Goal: Communication & Community: Answer question/provide support

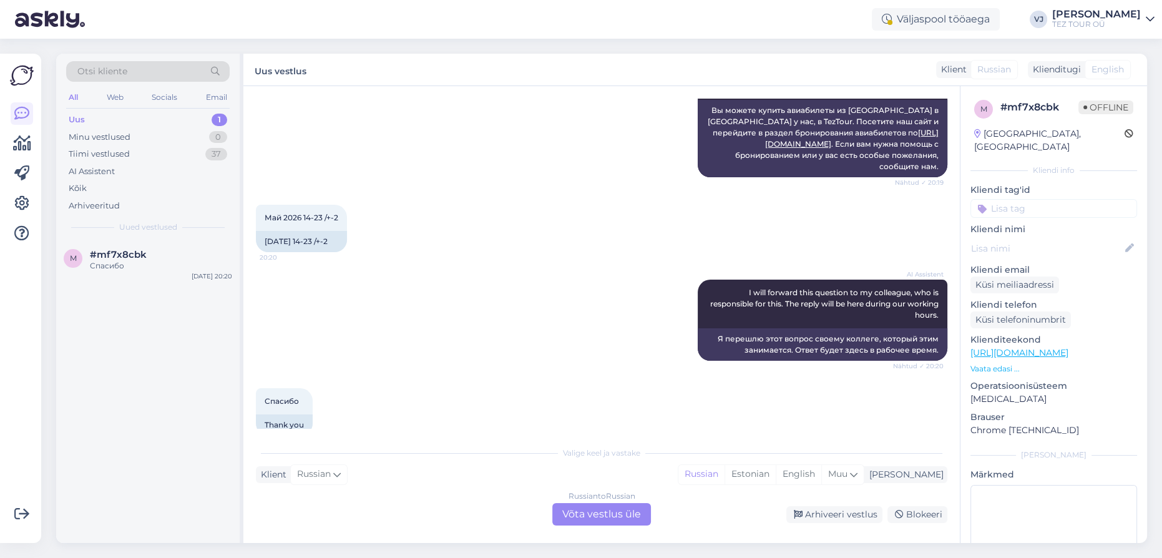
scroll to position [243, 0]
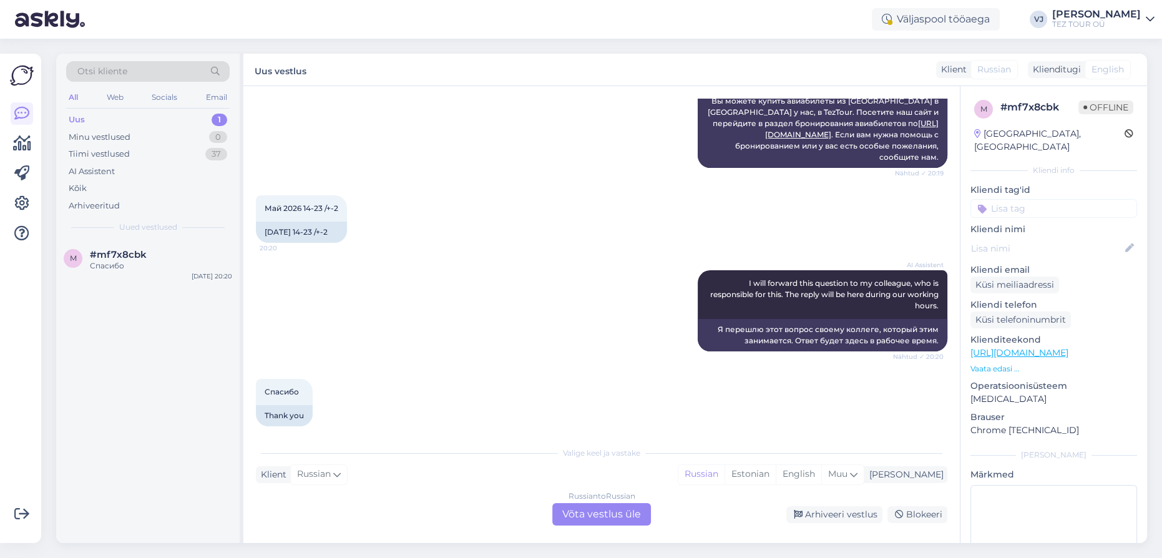
click at [586, 516] on div "Russian to Russian Võta vestlus üle" at bounding box center [601, 514] width 99 height 22
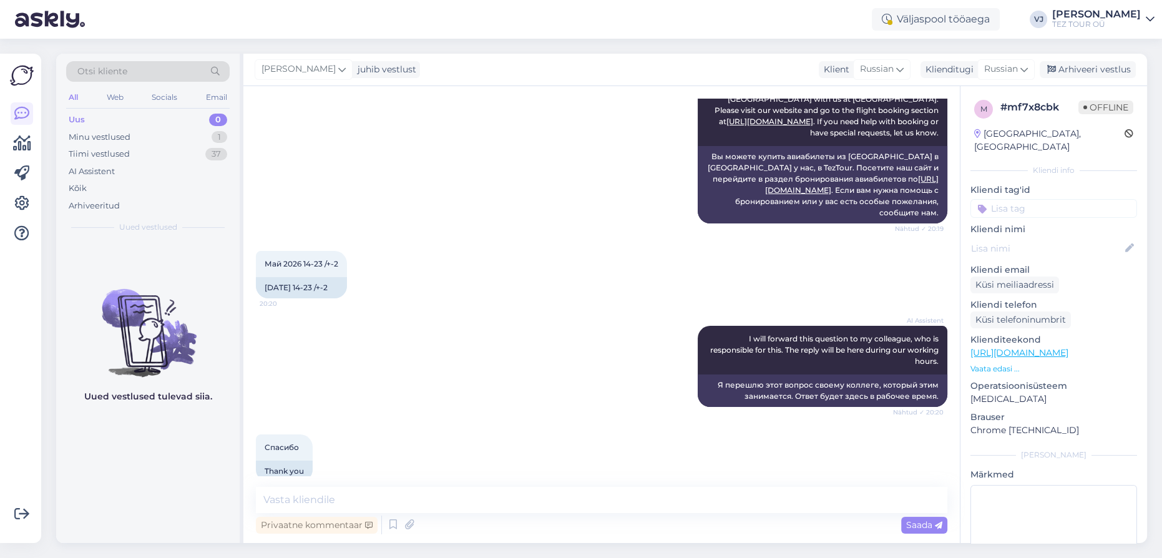
scroll to position [196, 0]
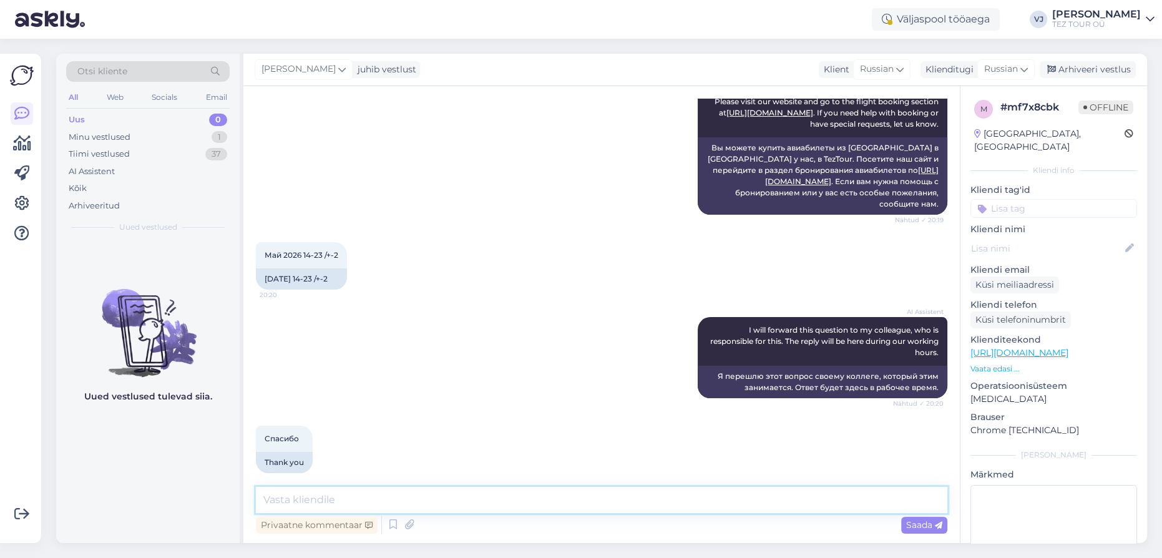
click at [351, 499] on textarea at bounding box center [602, 500] width 692 height 26
click at [504, 493] on textarea "Добрый вечер" at bounding box center [602, 500] width 692 height 26
type textarea "Добрый вечер!"
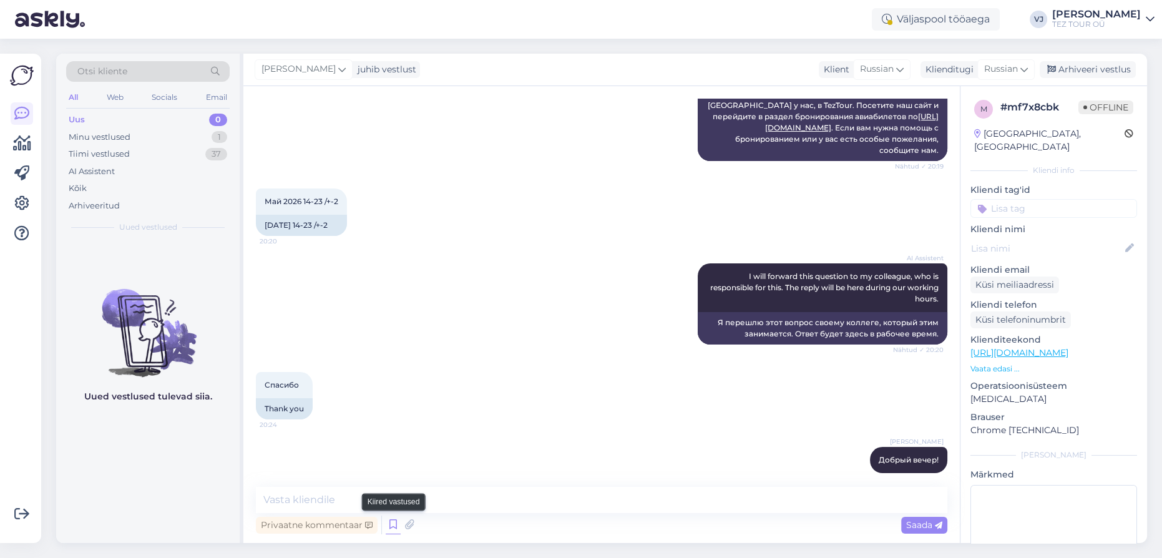
click at [396, 527] on icon at bounding box center [393, 525] width 15 height 19
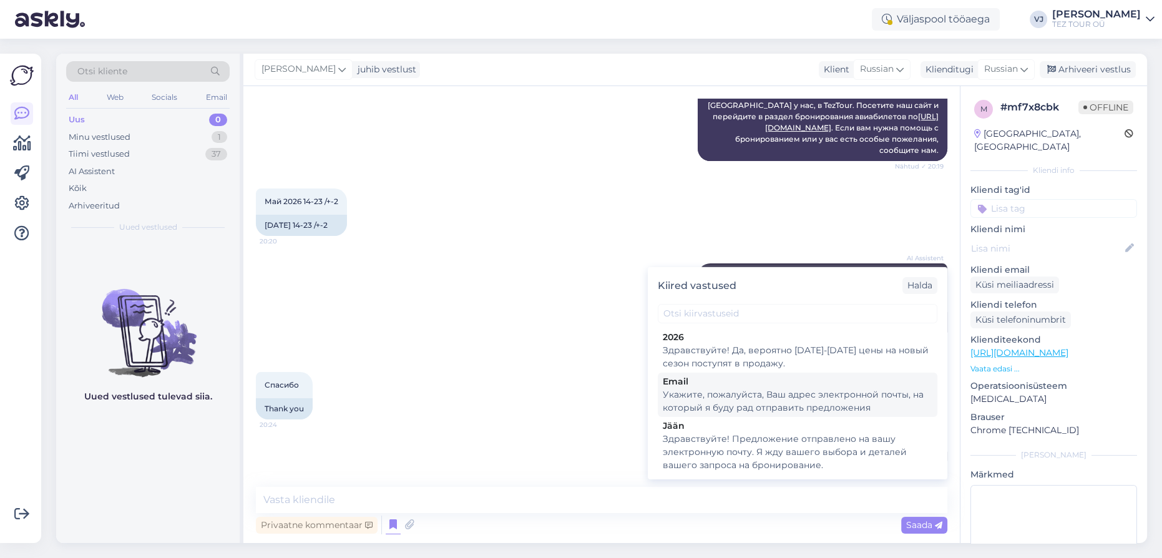
click at [848, 396] on div "Укажите, пожалуйста, Ваш адрес электронной почты, на который я буду рад отправи…" at bounding box center [798, 401] width 270 height 26
type textarea "Укажите, пожалуйста, Ваш адрес электронной почты, на который я буду рад отправи…"
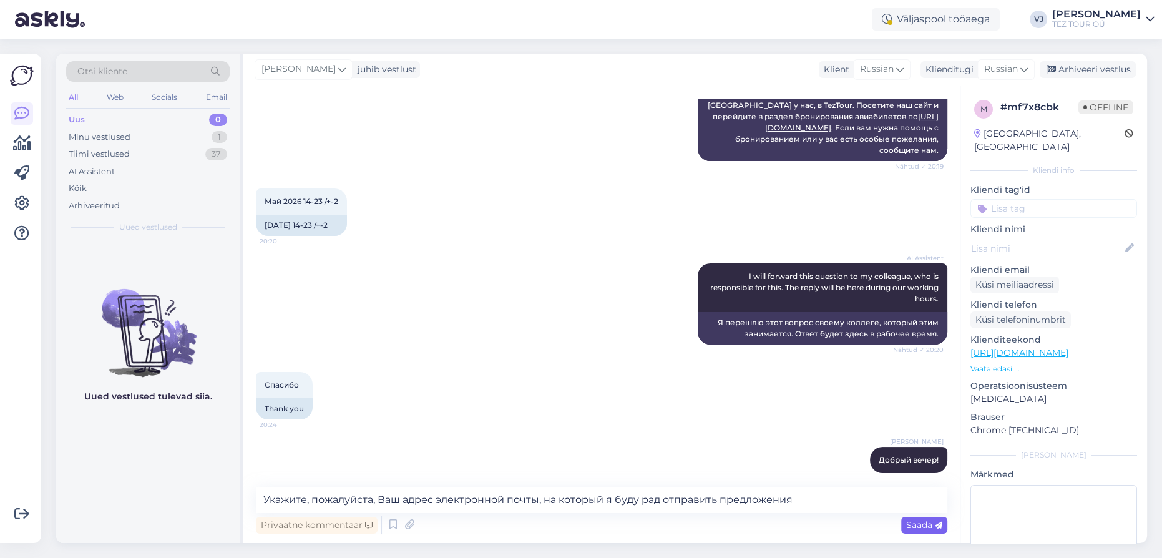
click at [924, 529] on span "Saada" at bounding box center [924, 524] width 36 height 11
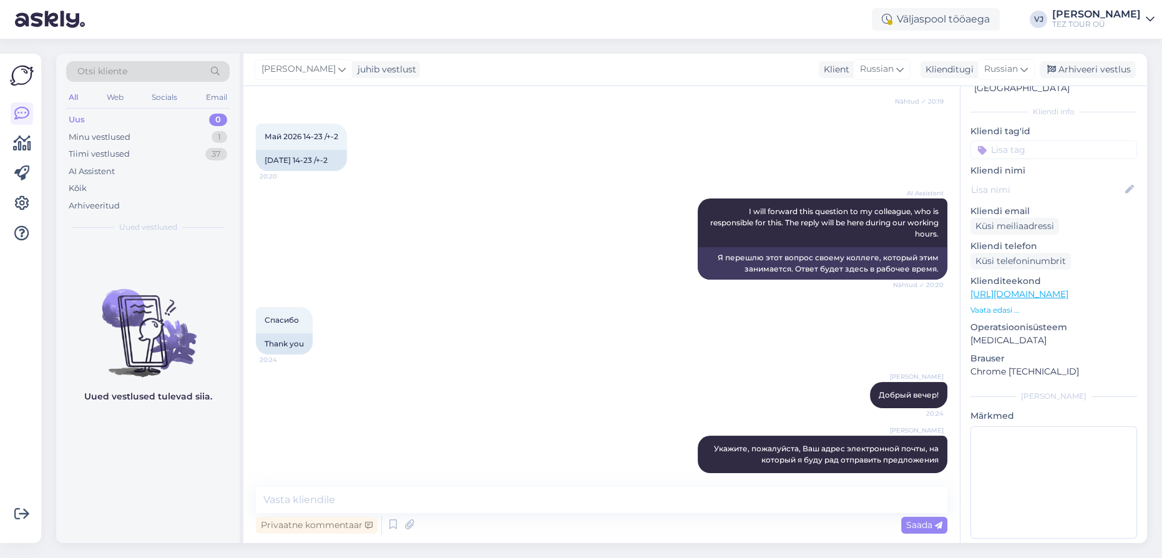
scroll to position [0, 0]
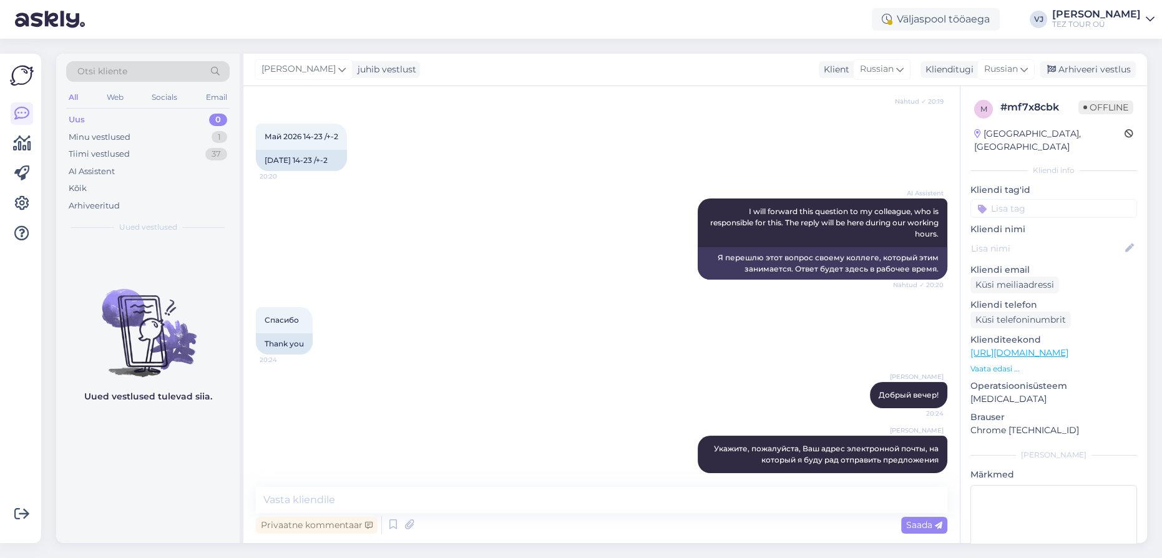
click at [700, 315] on div "Спасибо 20:24 Thank you" at bounding box center [602, 330] width 692 height 75
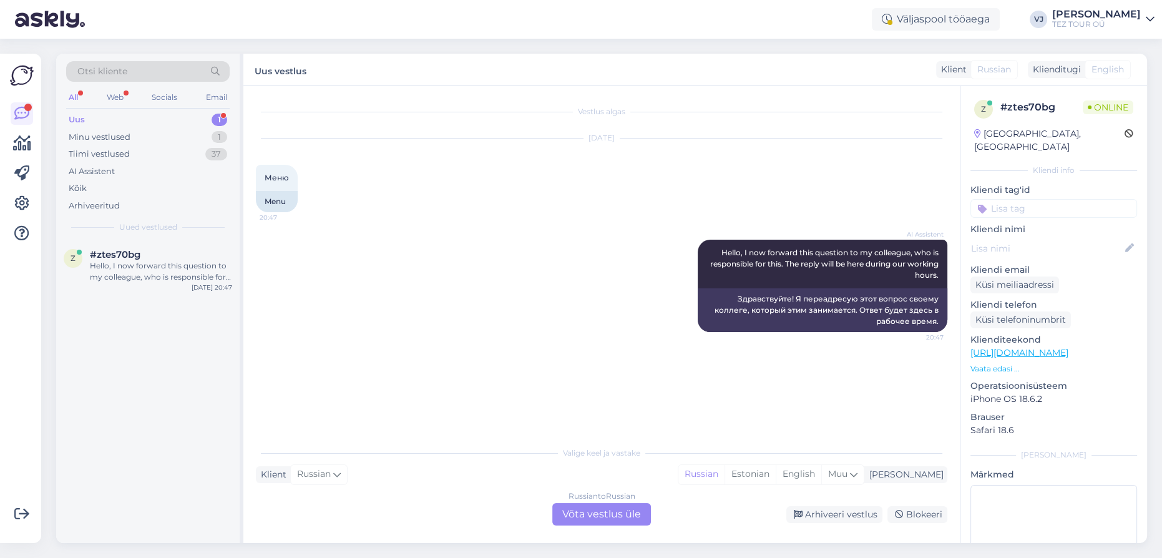
click at [203, 124] on div "Uus 1" at bounding box center [148, 119] width 164 height 17
click at [177, 268] on div "Hello, I now forward this question to my colleague, who is responsible for this…" at bounding box center [161, 271] width 142 height 22
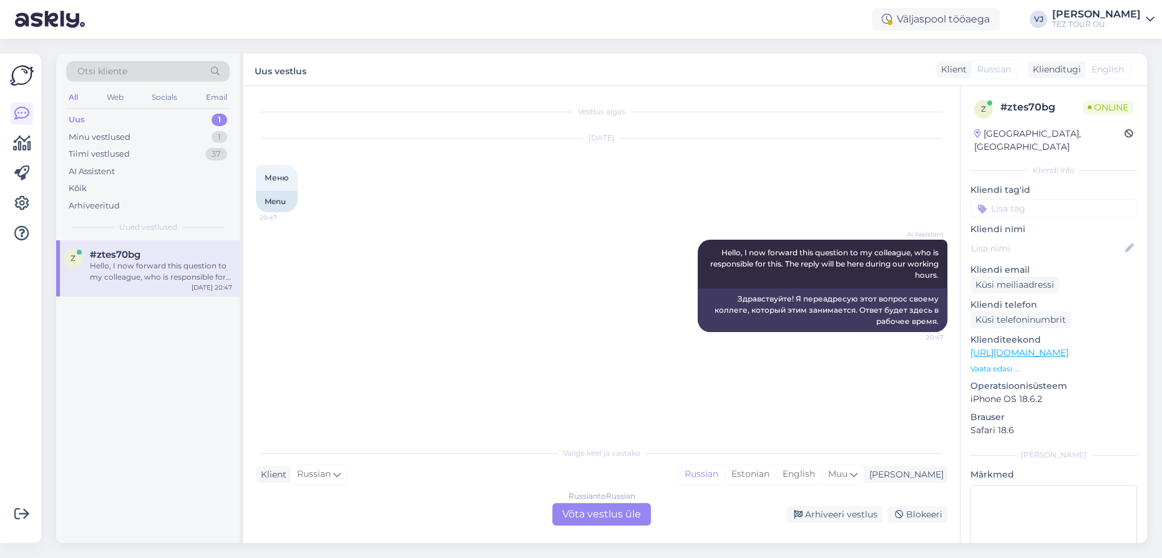
click at [602, 514] on div "Russian to Russian Võta vestlus üle" at bounding box center [601, 514] width 99 height 22
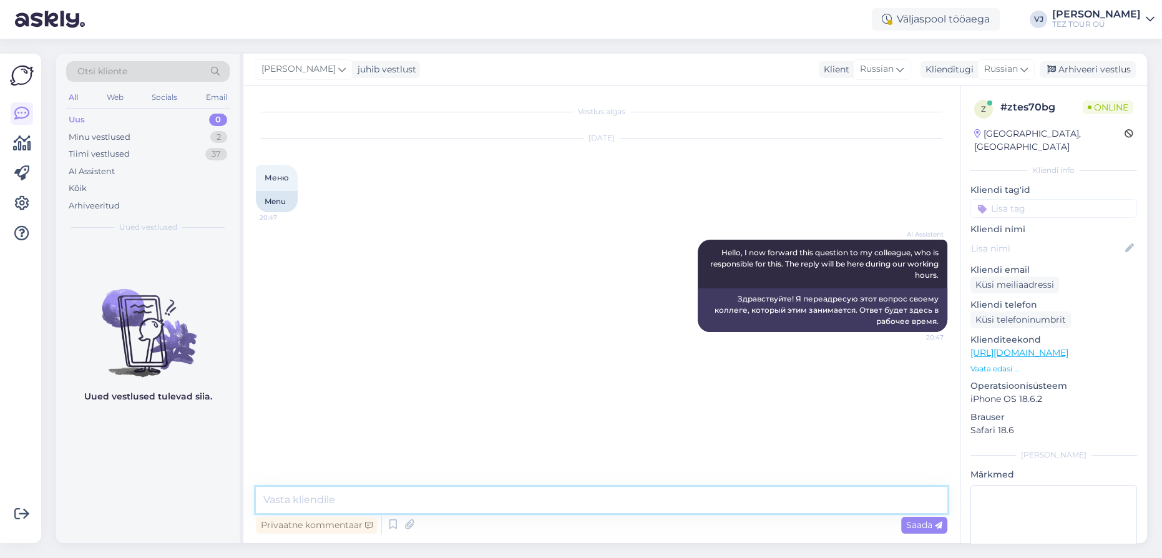
click at [517, 496] on textarea at bounding box center [602, 500] width 692 height 26
type textarea "L"
type textarea "Добрый вечер!"
click at [1022, 347] on link "[URL][DOMAIN_NAME]" at bounding box center [1020, 352] width 98 height 11
click at [517, 516] on div "Privaatne kommentaar Saada" at bounding box center [602, 525] width 692 height 24
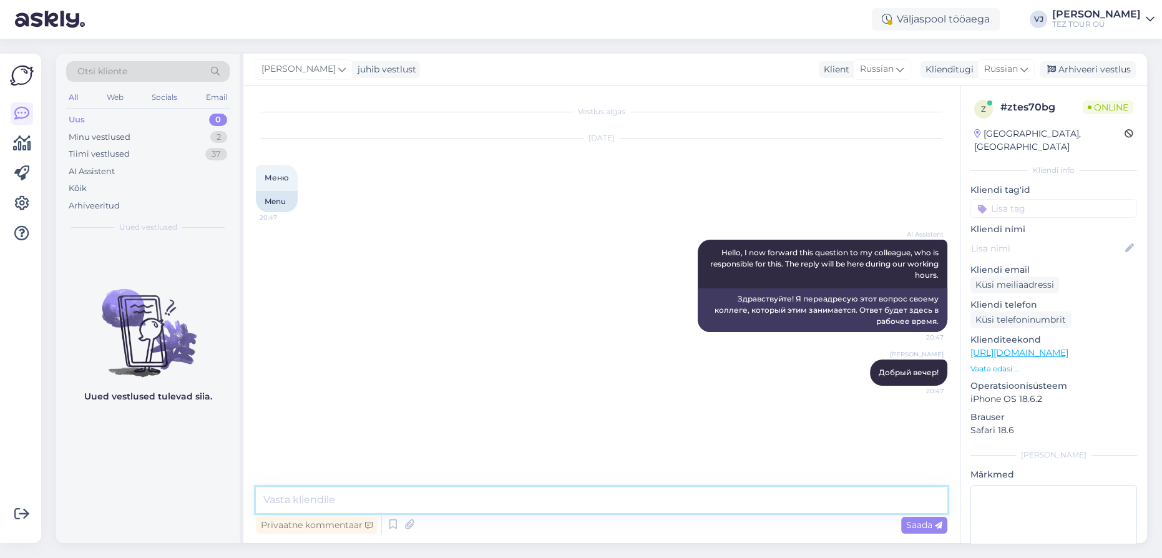
click at [526, 507] on textarea at bounding box center [602, 500] width 692 height 26
type textarea "Меню - что вы имеете ввиду?"
click at [390, 255] on div "AI Assistent Hello, I now forward this question to my colleague, who is respons…" at bounding box center [602, 286] width 692 height 120
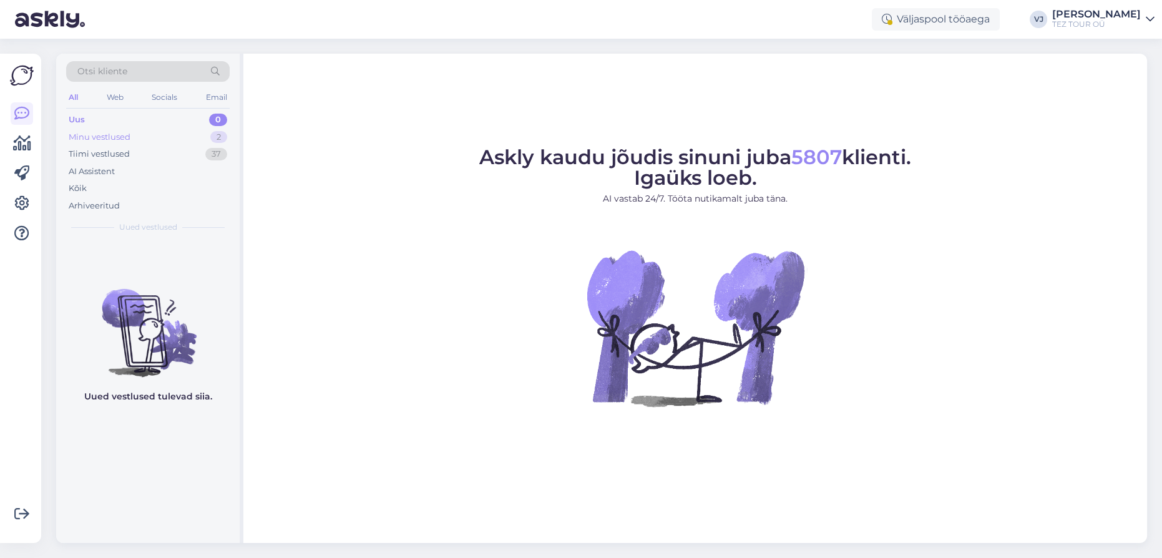
click at [166, 135] on div "Minu vestlused 2" at bounding box center [148, 137] width 164 height 17
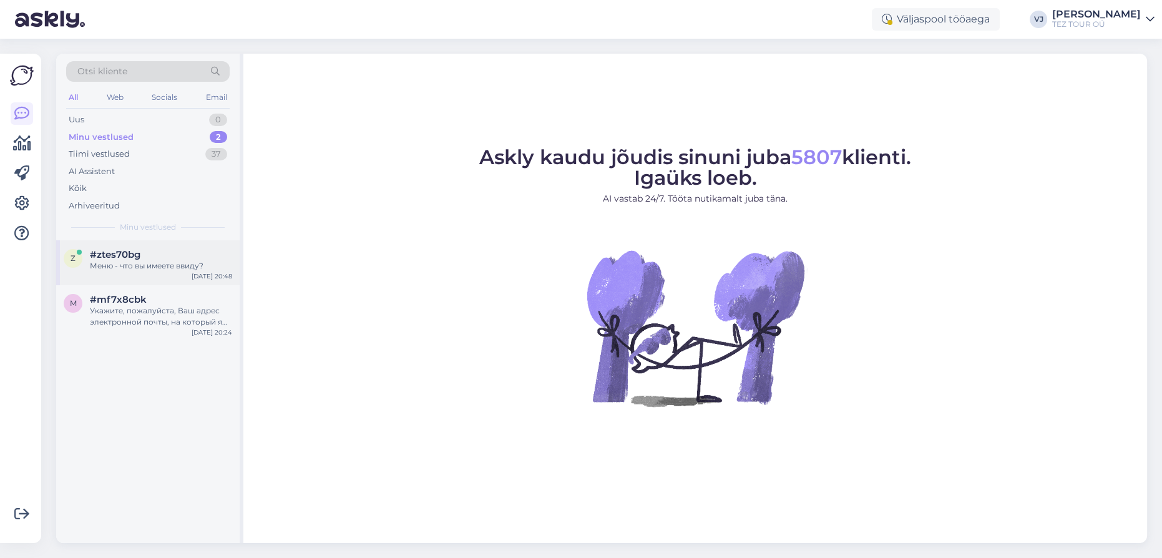
click at [136, 261] on div "Меню - что вы имеете ввиду?" at bounding box center [161, 265] width 142 height 11
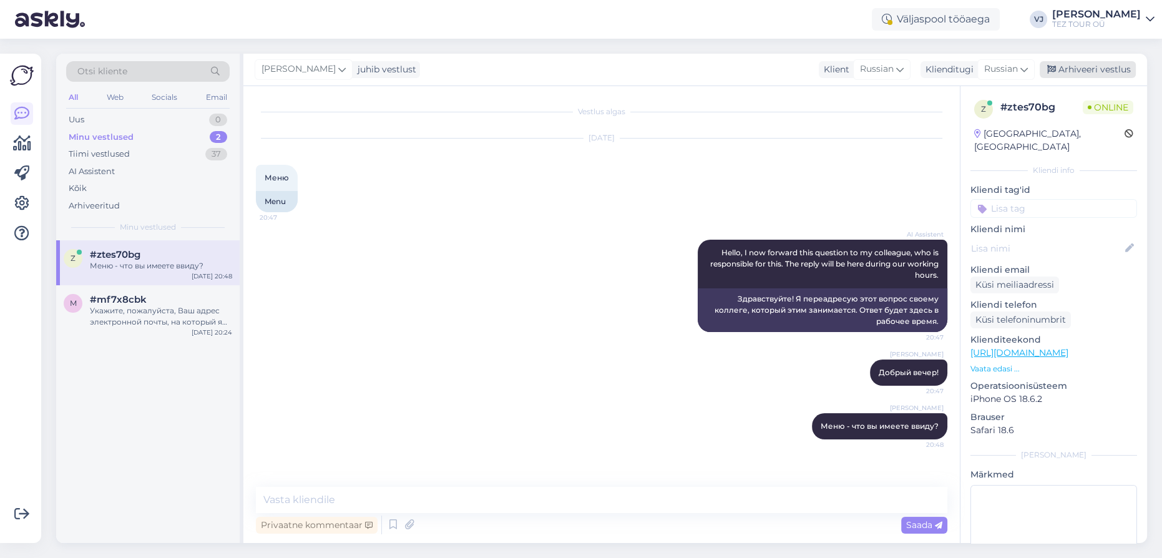
click at [1086, 74] on div "Arhiveeri vestlus" at bounding box center [1088, 69] width 96 height 17
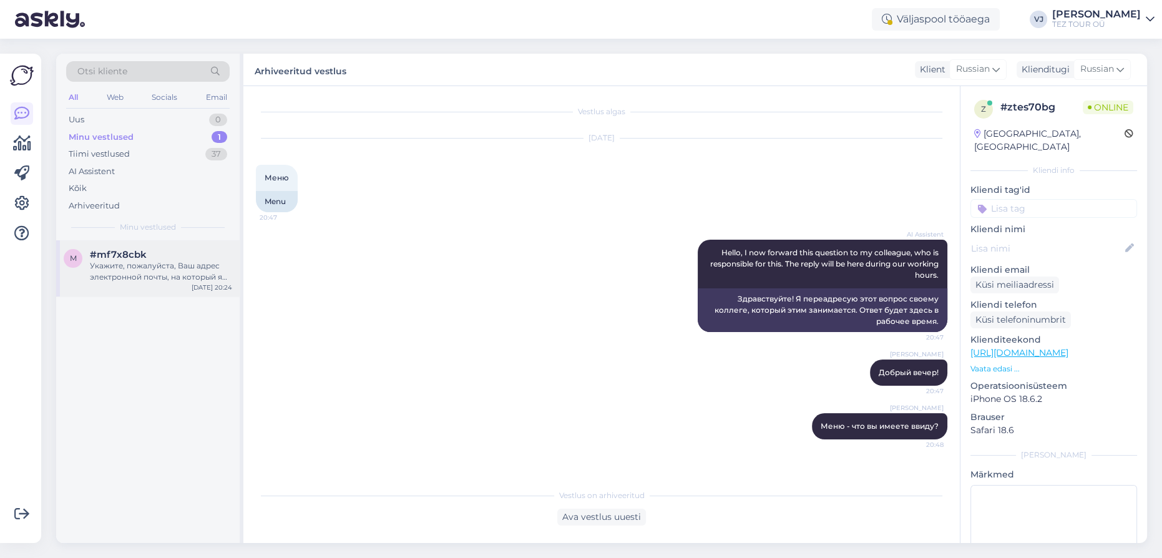
drag, startPoint x: 161, startPoint y: 260, endPoint x: 237, endPoint y: 257, distance: 76.2
click at [161, 260] on div "Укажите, пожалуйста, Ваш адрес электронной почты, на который я буду рад отправи…" at bounding box center [161, 271] width 142 height 22
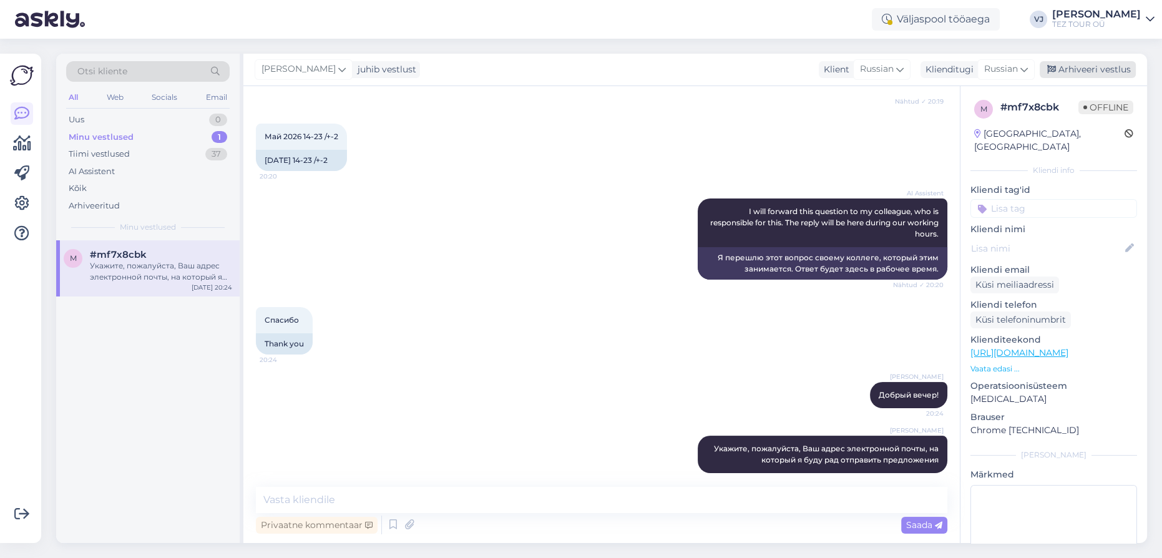
click at [1062, 71] on div "Arhiveeri vestlus" at bounding box center [1088, 69] width 96 height 17
